Goal: Task Accomplishment & Management: Manage account settings

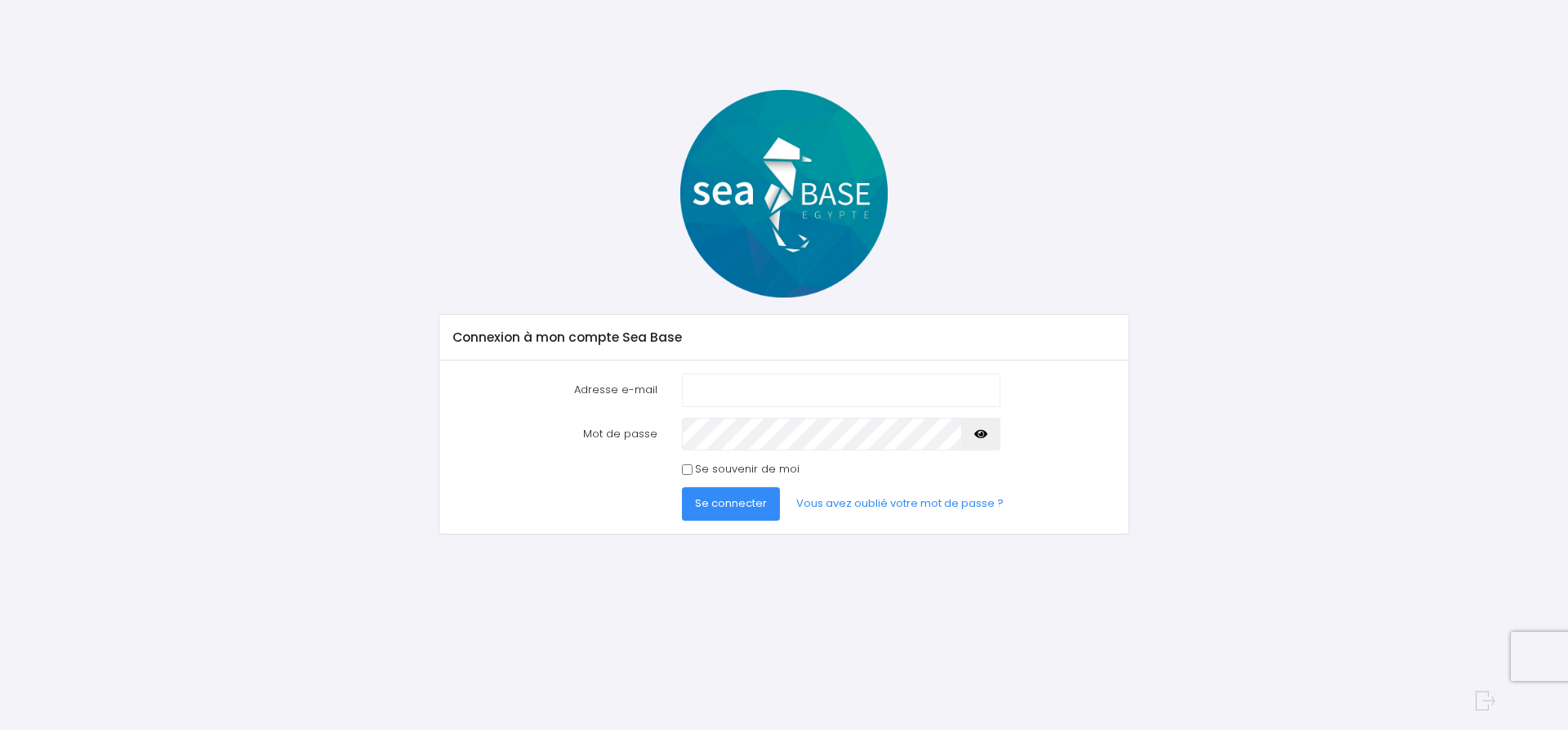
click at [754, 390] on input "Adresse e-mail" at bounding box center [841, 390] width 319 height 33
type input "[PERSON_NAME][EMAIL_ADDRESS][DOMAIN_NAME]"
click at [983, 434] on icon "button" at bounding box center [981, 434] width 13 height 0
click at [733, 509] on span "Se connecter" at bounding box center [731, 503] width 72 height 16
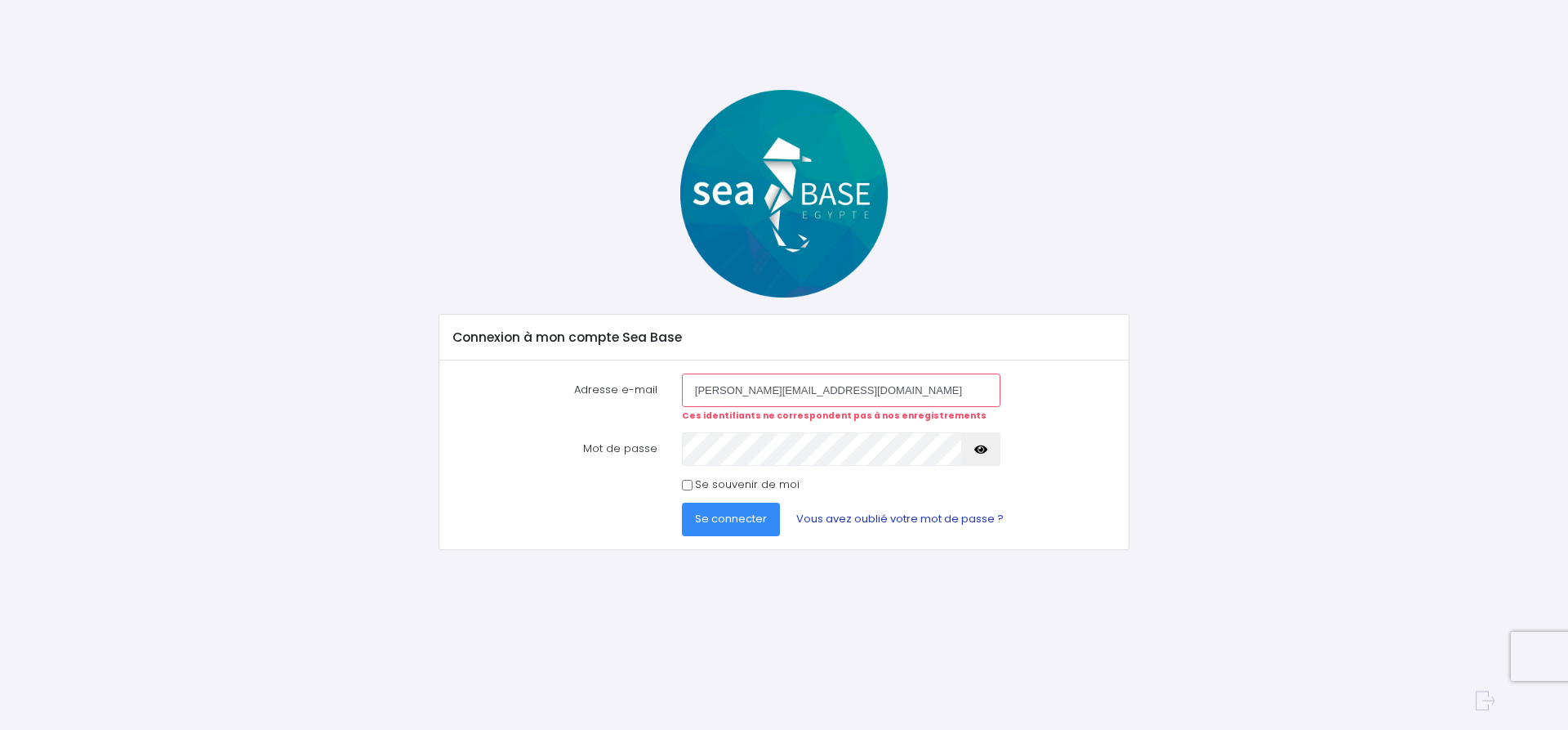
click at [886, 516] on link "Vous avez oublié votre mot de passe ?" at bounding box center [900, 519] width 234 height 33
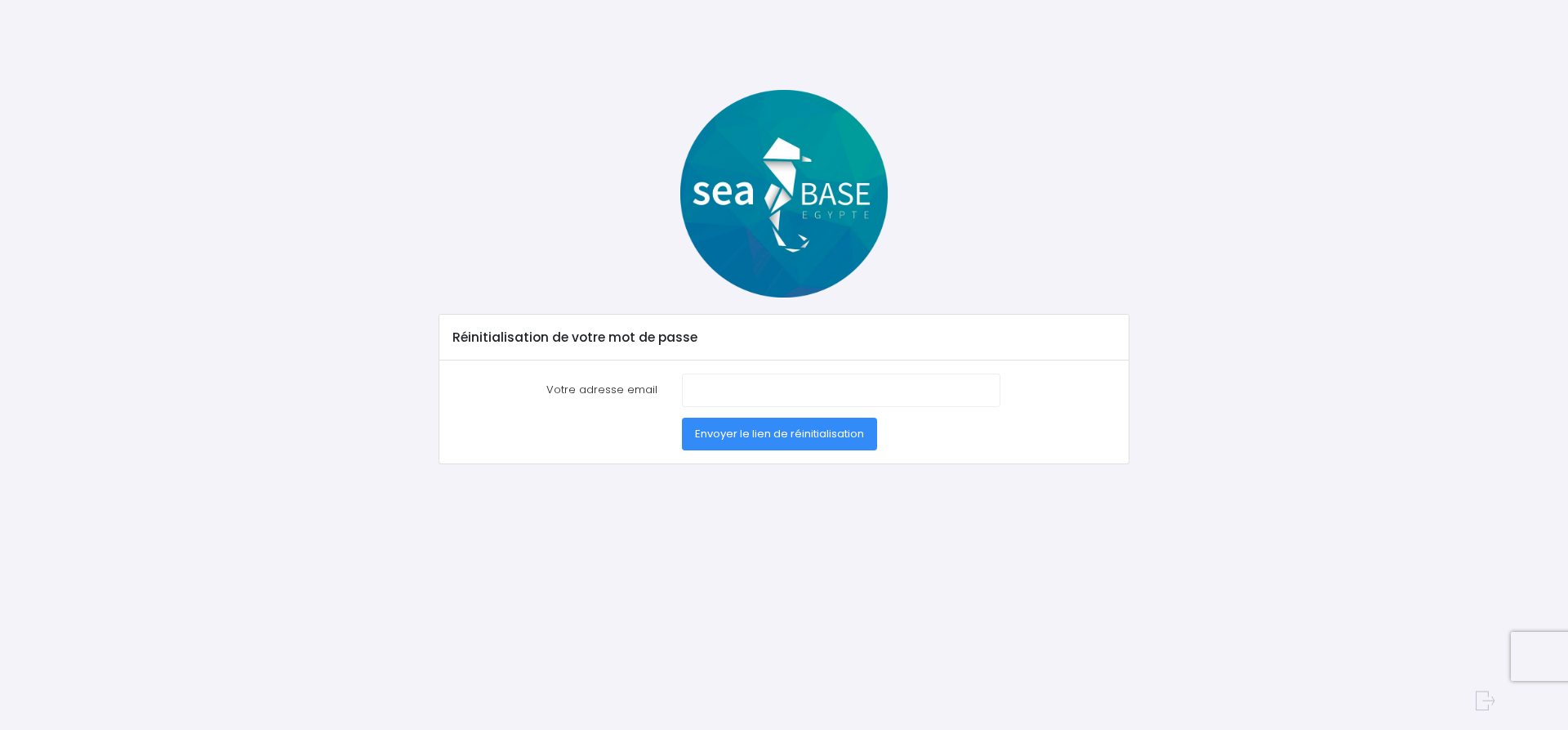
click at [779, 427] on span "Envoyer le lien de réinitialisation" at bounding box center [779, 433] width 169 height 16
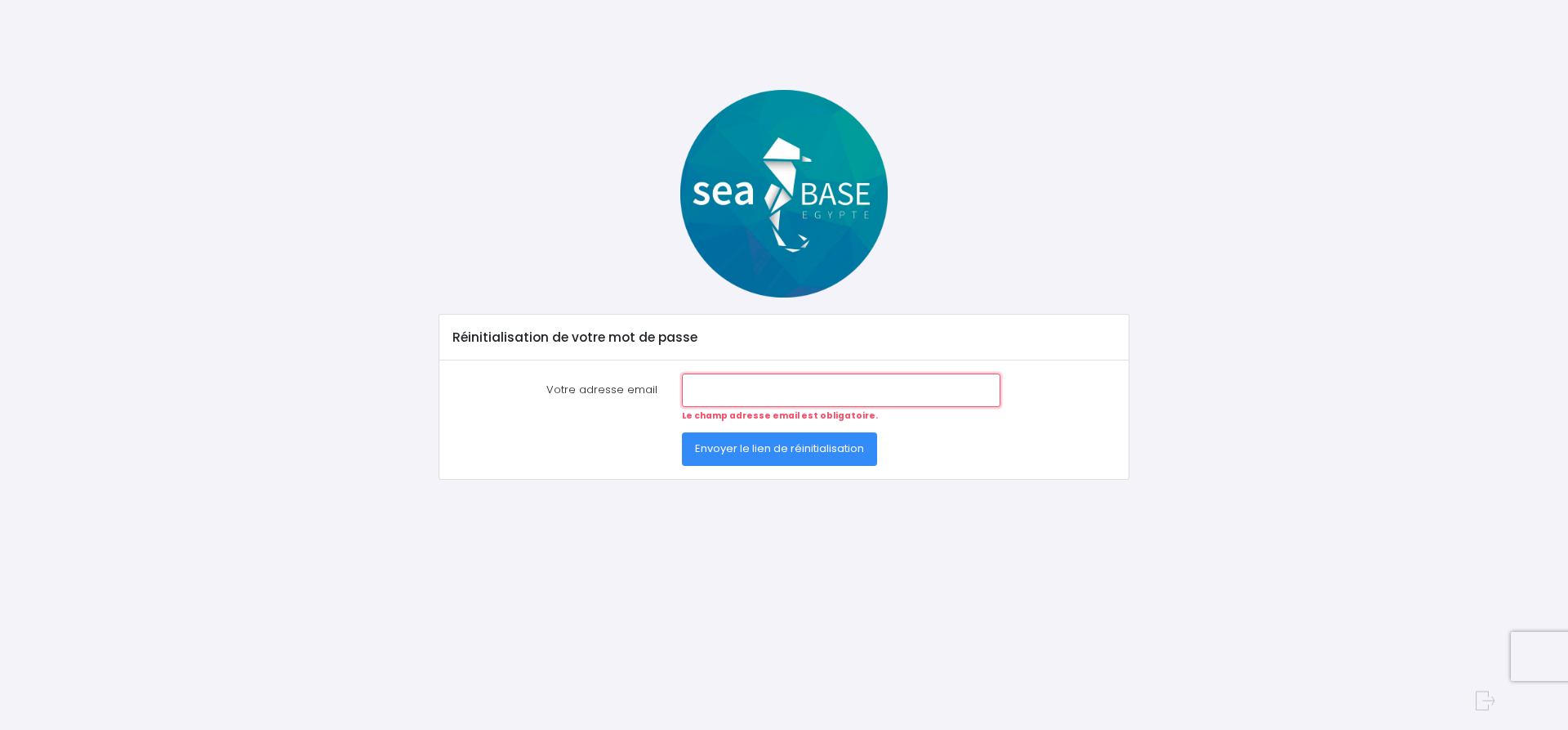
click at [731, 380] on input "Votre adresse email" at bounding box center [841, 390] width 319 height 33
type input "[PERSON_NAME][EMAIL_ADDRESS][DOMAIN_NAME]"
click at [816, 458] on button "Envoyer le lien de réinitialisation" at bounding box center [780, 449] width 195 height 33
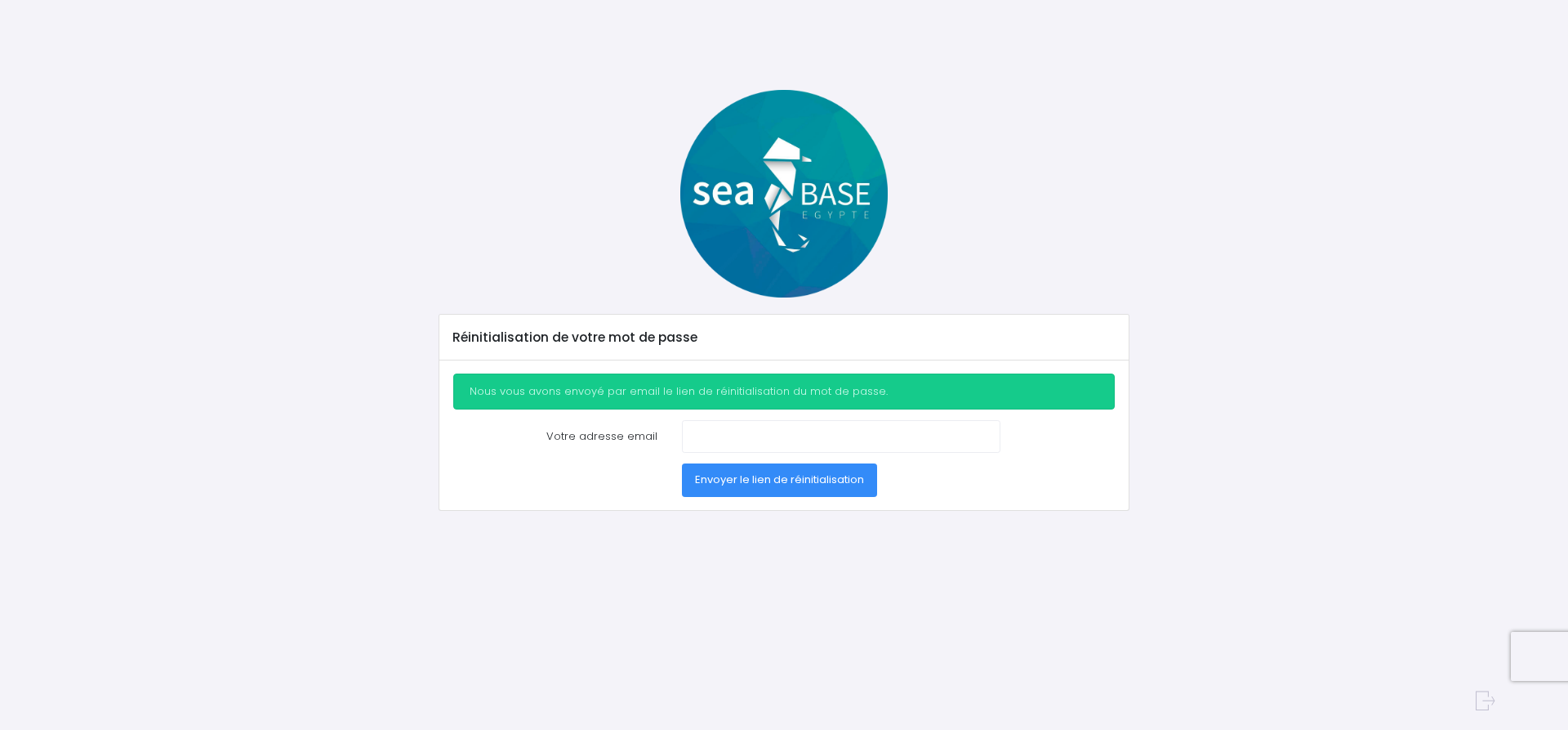
click at [647, 391] on div "Nous vous avons envoyé par email le lien de réinitialisation du mot de passe." at bounding box center [784, 391] width 662 height 36
click at [764, 478] on span "Envoyer le lien de réinitialisation" at bounding box center [779, 479] width 169 height 16
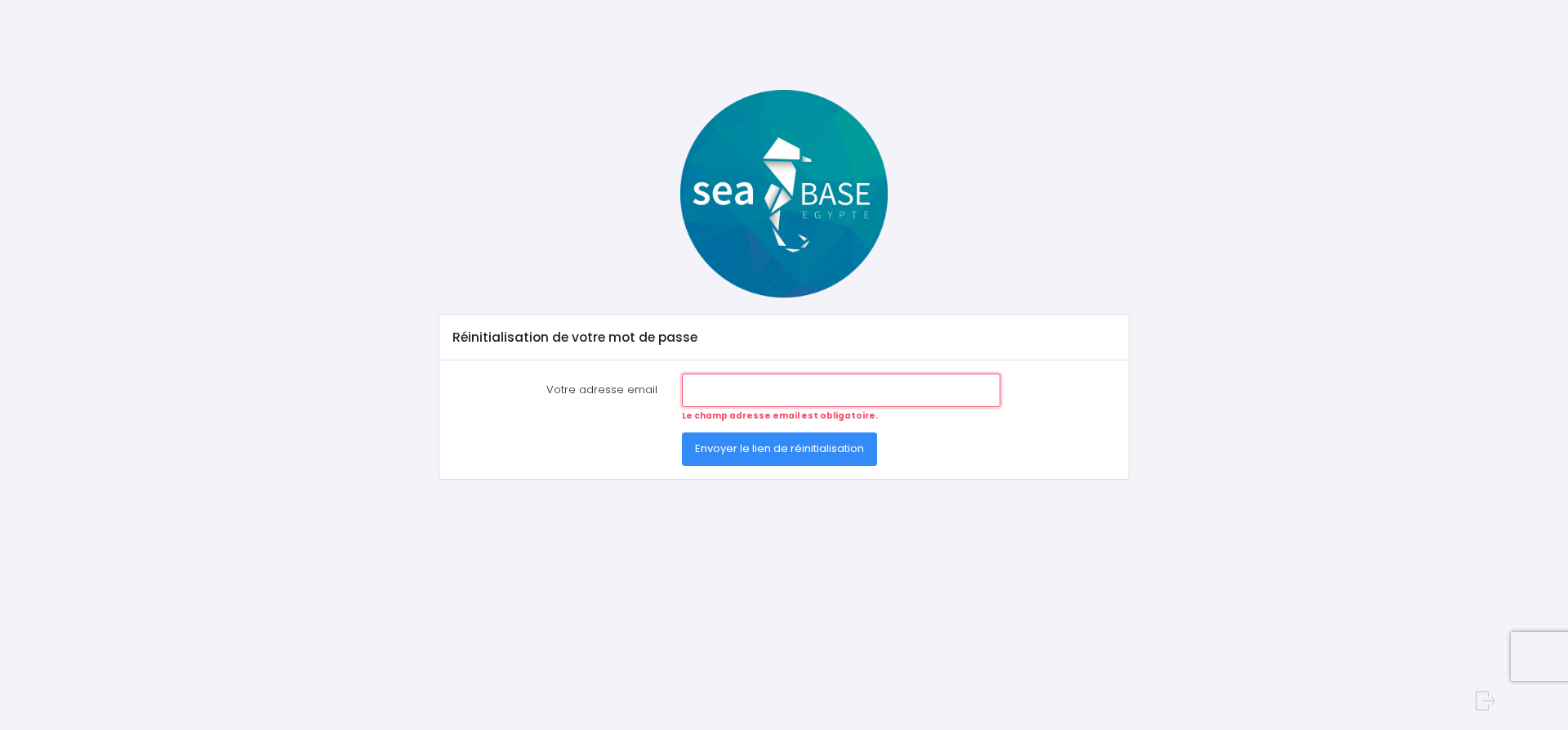
click at [717, 399] on input "Votre adresse email" at bounding box center [841, 390] width 319 height 33
type input "jean-marc.leguern@orange.fr"
click at [761, 453] on span "Envoyer le lien de réinitialisation" at bounding box center [779, 448] width 169 height 16
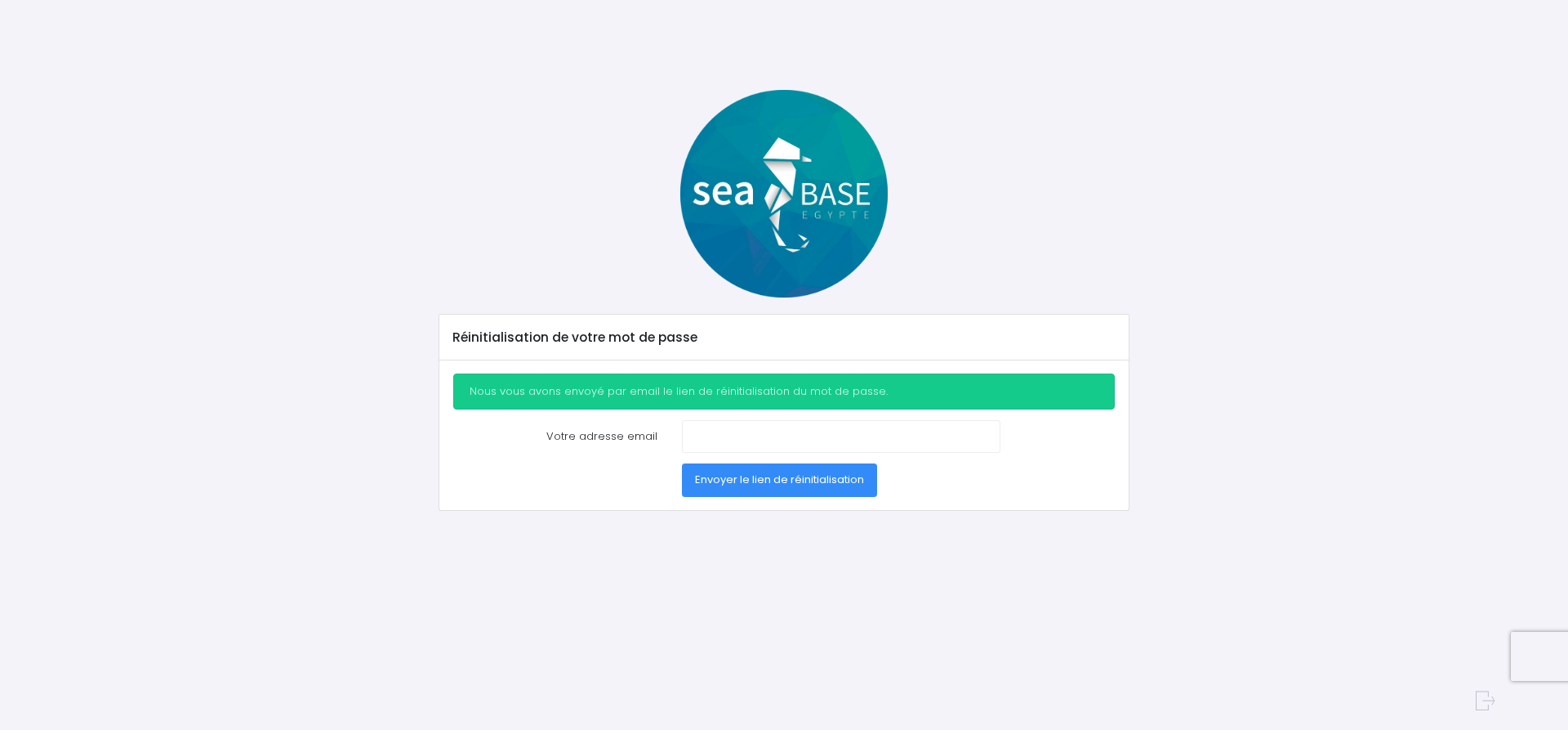
click at [421, 143] on div "Réinitialisation de votre mot de passe Nous vous avons envoyé par email le lien…" at bounding box center [784, 300] width 1073 height 421
